Goal: Navigation & Orientation: Find specific page/section

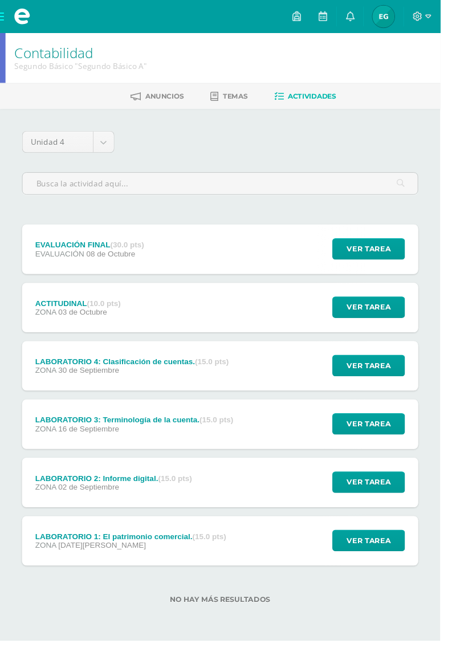
click at [3, 449] on div "Unidad 4 Unidad 1 Unidad 2 Unidad 3 Unidad 4 EVALUACIÓN FINAL (30.0 pts) EVALUA…" at bounding box center [228, 387] width 456 height 549
click at [7, 14] on span at bounding box center [23, 17] width 46 height 34
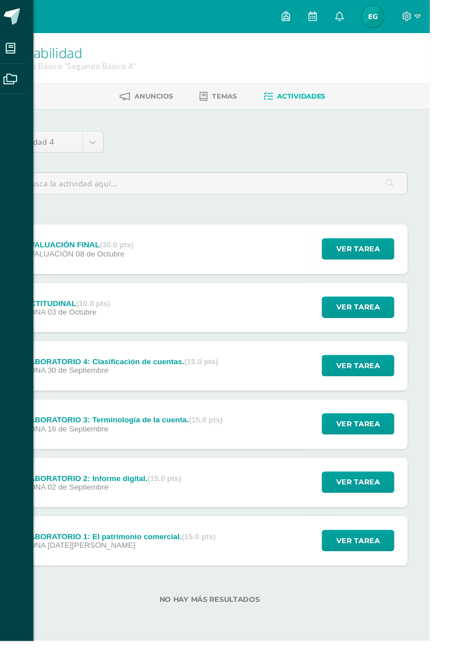
click at [25, 15] on span at bounding box center [23, 17] width 17 height 17
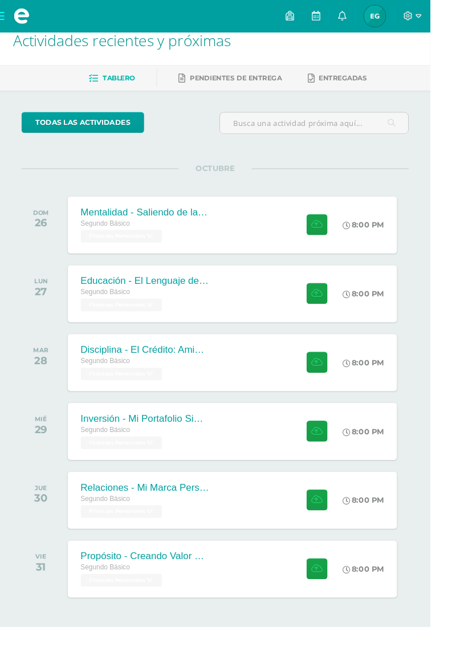
scroll to position [10, 0]
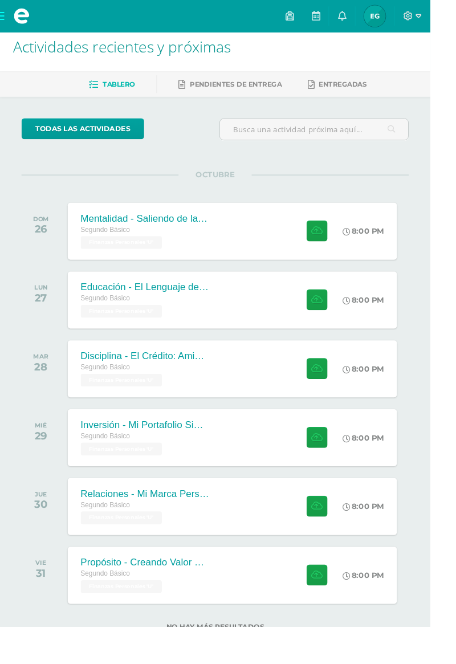
click at [413, 250] on div "8:00 PM" at bounding box center [391, 245] width 60 height 60
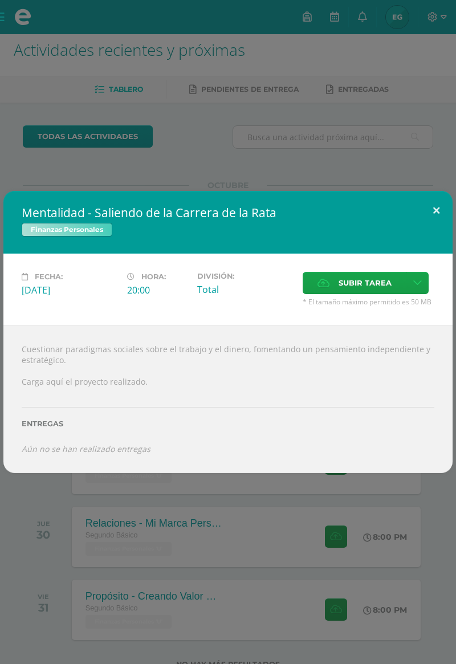
click at [451, 198] on button at bounding box center [436, 210] width 33 height 39
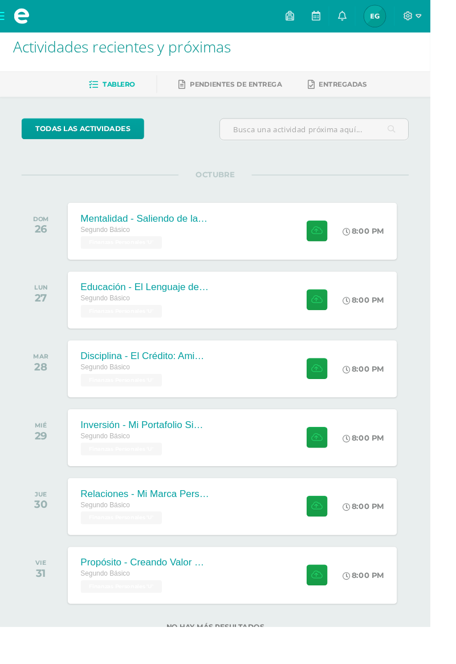
scroll to position [0, 0]
